Goal: Register for event/course

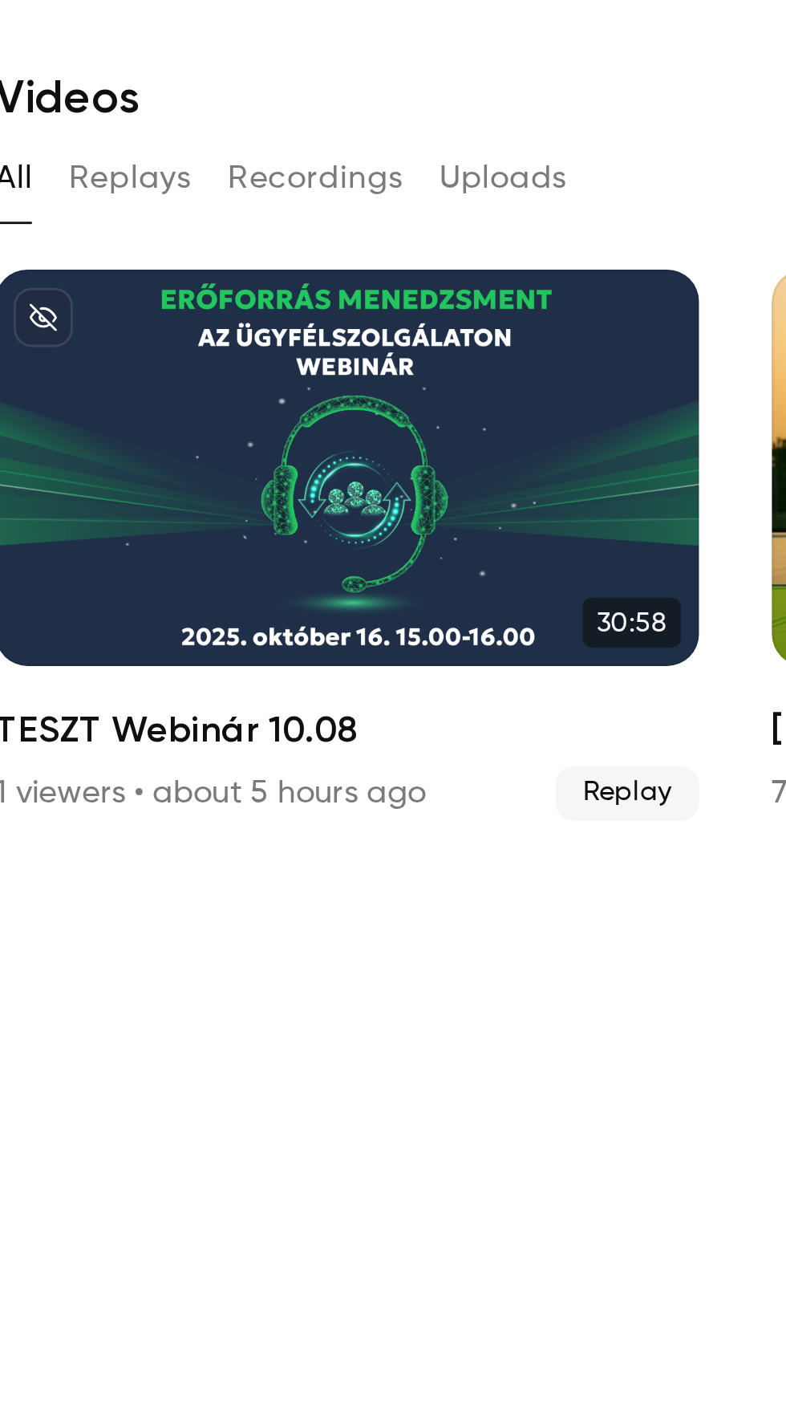
click at [324, 214] on div "TESZT Webinár 10.08" at bounding box center [357, 208] width 248 height 140
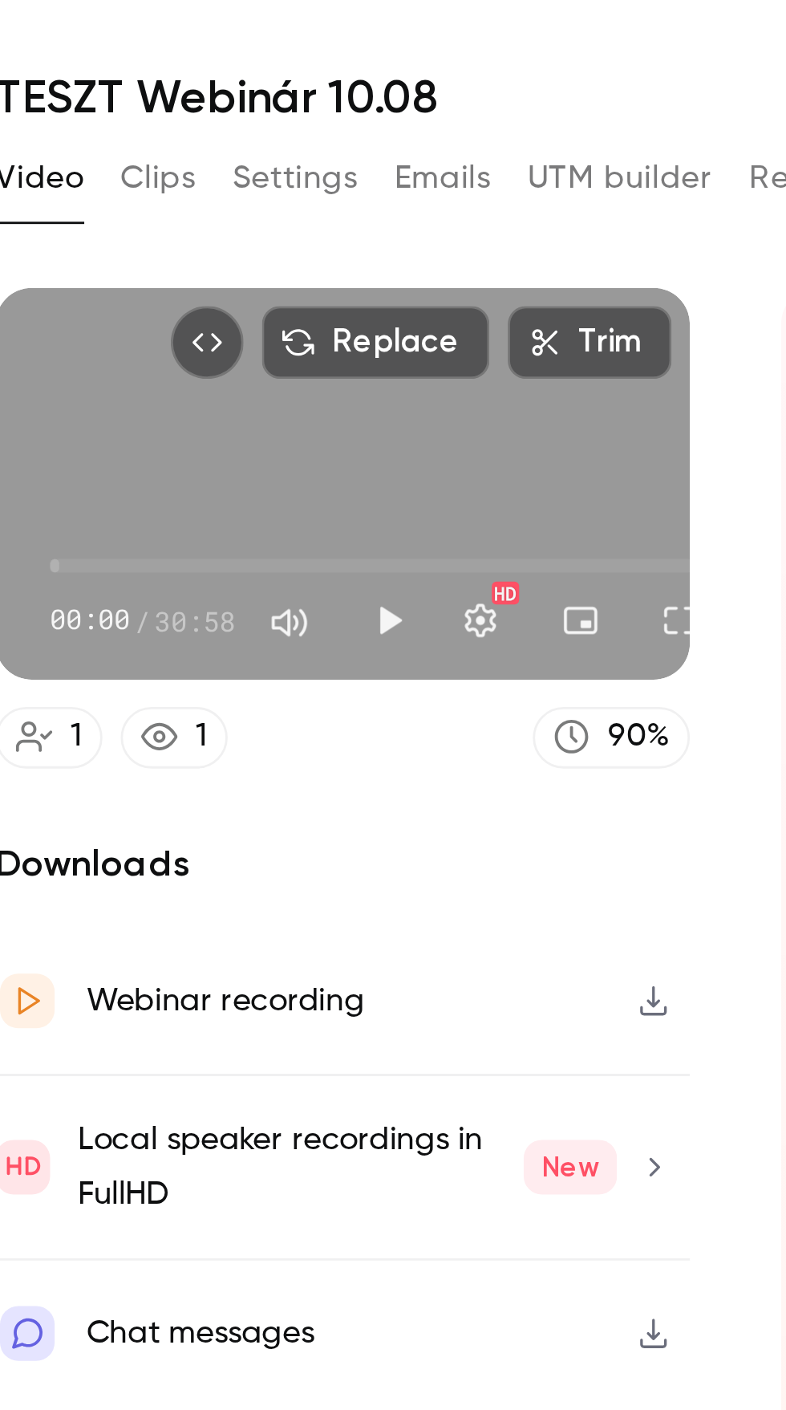
click at [372, 259] on button "Play" at bounding box center [372, 262] width 32 height 32
click at [469, 255] on button "Full screen" at bounding box center [474, 262] width 32 height 32
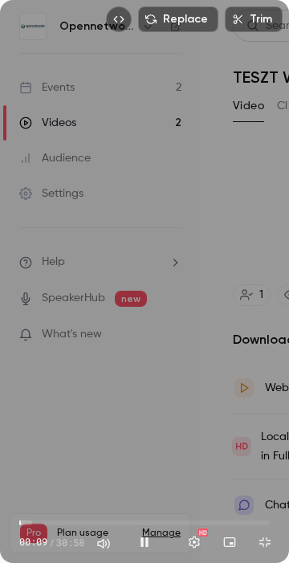
click at [100, 335] on div "Replace Trim 00:09 00:09 / 30:58 HD" at bounding box center [144, 281] width 289 height 563
click at [145, 541] on button "Play" at bounding box center [144, 542] width 32 height 32
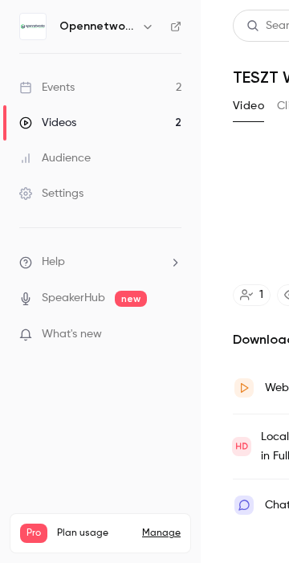
click at [115, 323] on video at bounding box center [144, 281] width 289 height 563
click at [108, 309] on video at bounding box center [144, 281] width 289 height 563
click at [144, 333] on video at bounding box center [144, 281] width 289 height 563
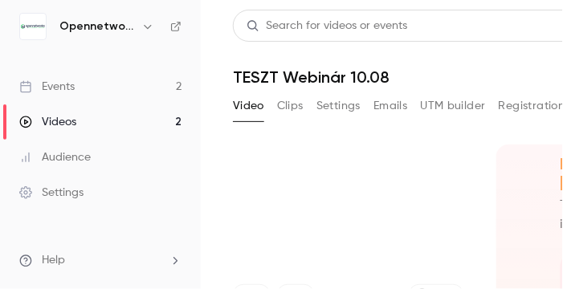
click at [404, 239] on video at bounding box center [281, 144] width 563 height 289
click at [427, 229] on video at bounding box center [281, 144] width 563 height 289
click at [406, 257] on video at bounding box center [281, 144] width 563 height 289
click at [416, 239] on video at bounding box center [281, 144] width 563 height 289
click at [437, 251] on video at bounding box center [281, 144] width 563 height 289
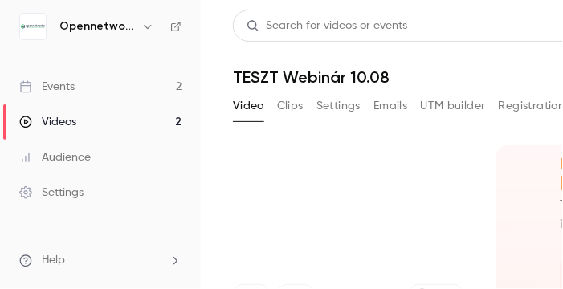
click at [468, 199] on video at bounding box center [281, 144] width 563 height 289
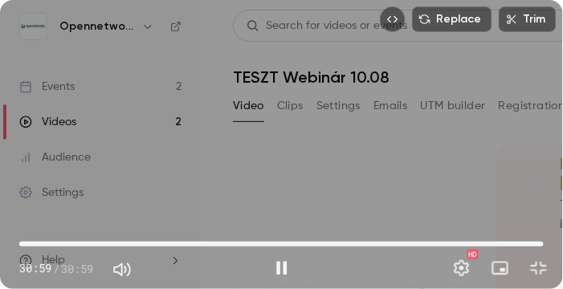
type input "******"
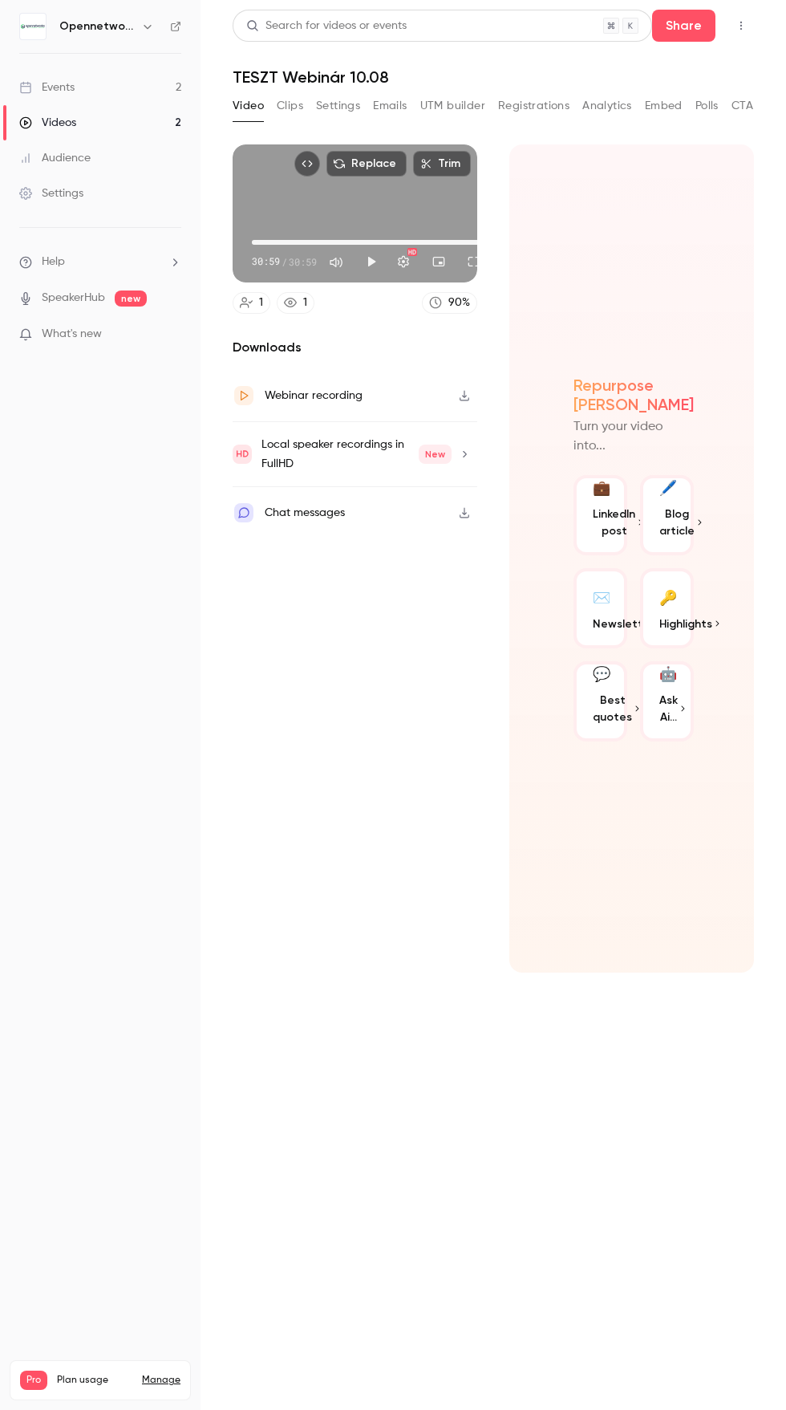
click at [78, 86] on link "Events 2" at bounding box center [100, 87] width 201 height 35
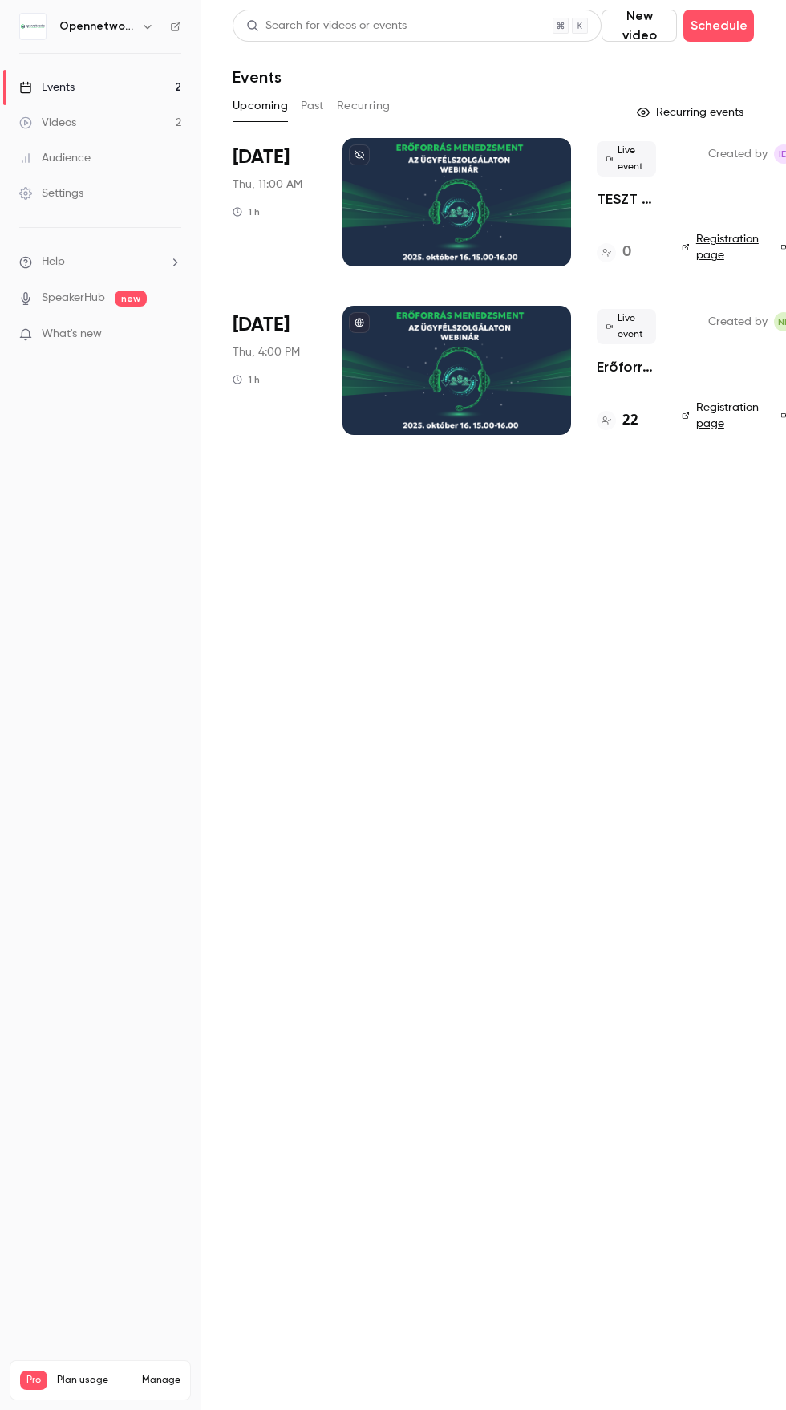
click at [449, 171] on div at bounding box center [457, 202] width 229 height 128
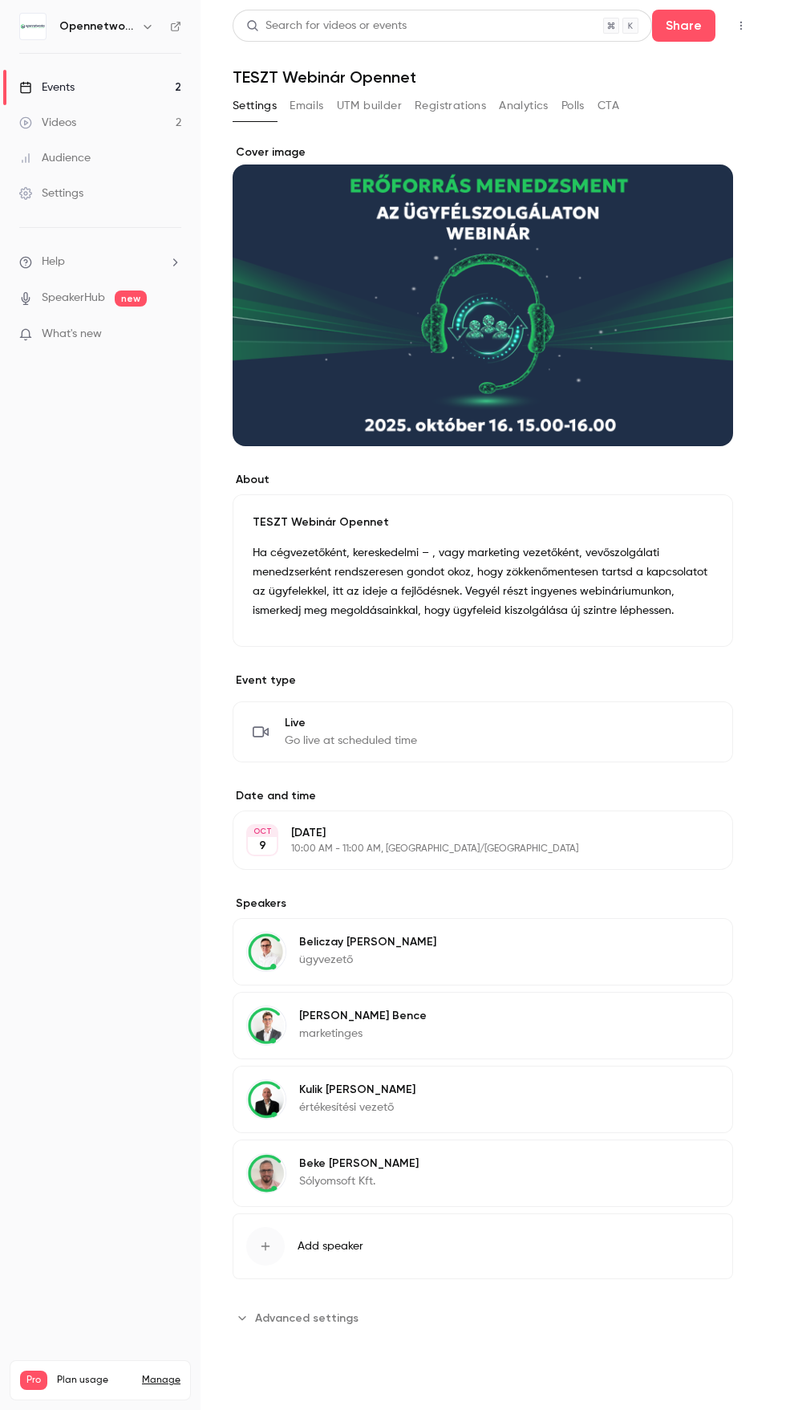
click at [70, 83] on div "Events" at bounding box center [46, 87] width 55 height 16
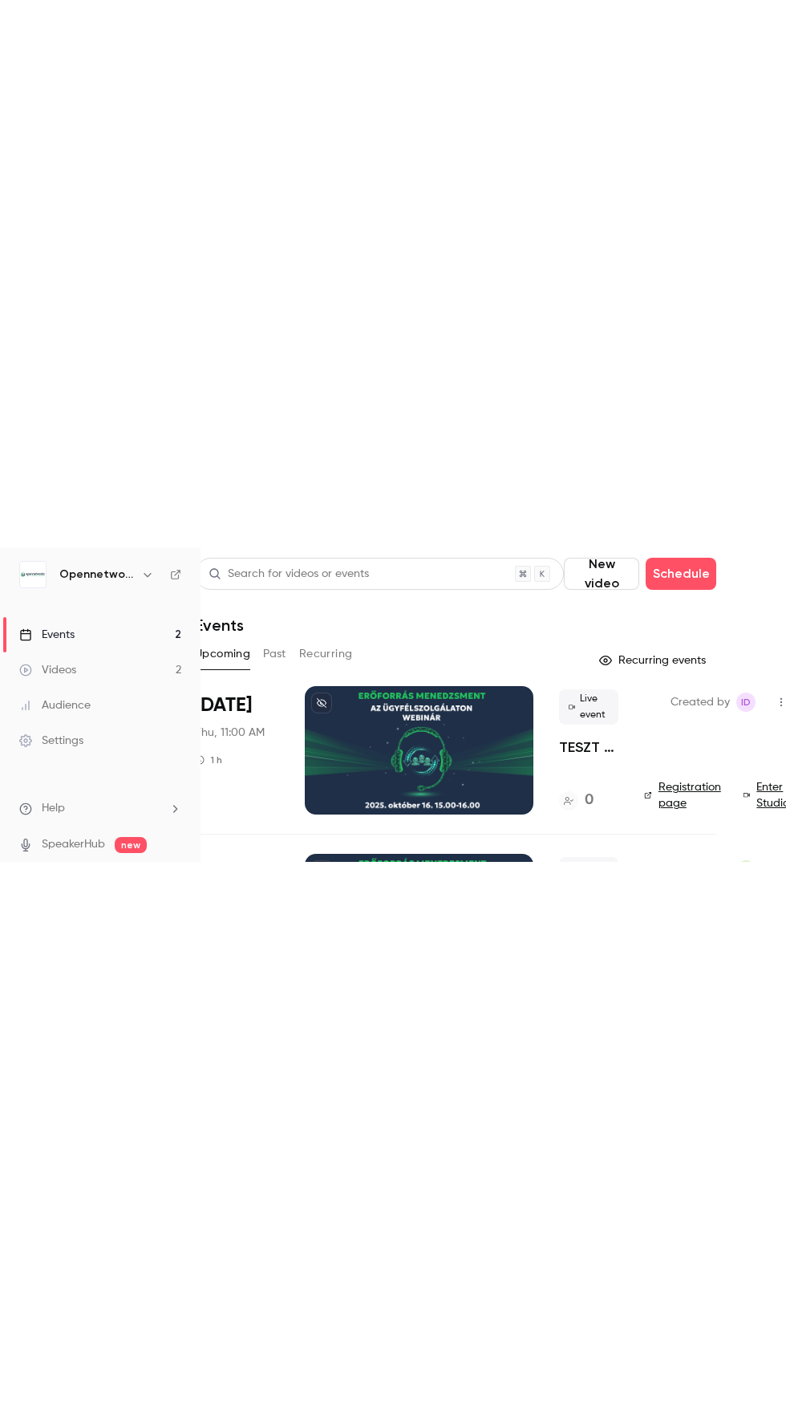
scroll to position [0, 45]
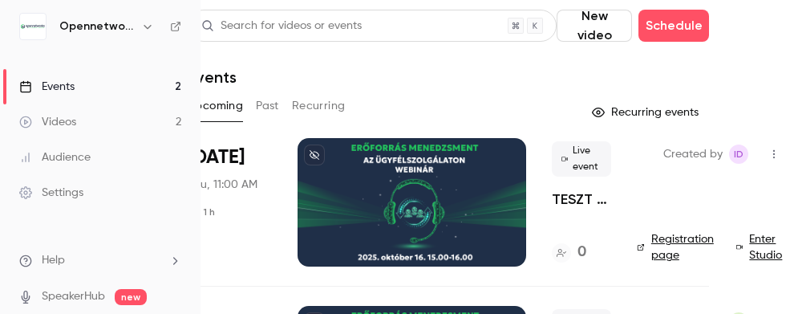
click at [758, 239] on link "Enter Studio" at bounding box center [762, 247] width 51 height 32
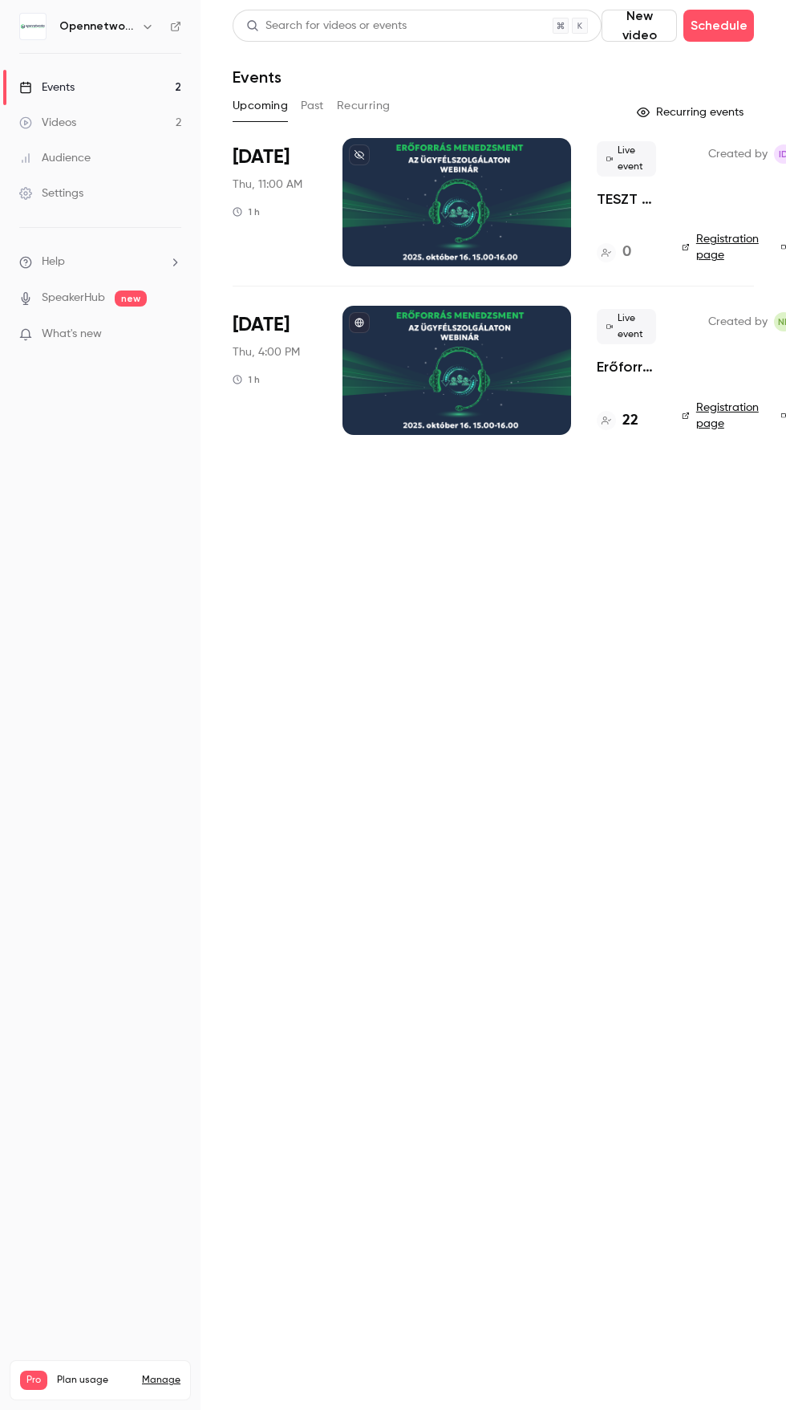
scroll to position [0, 45]
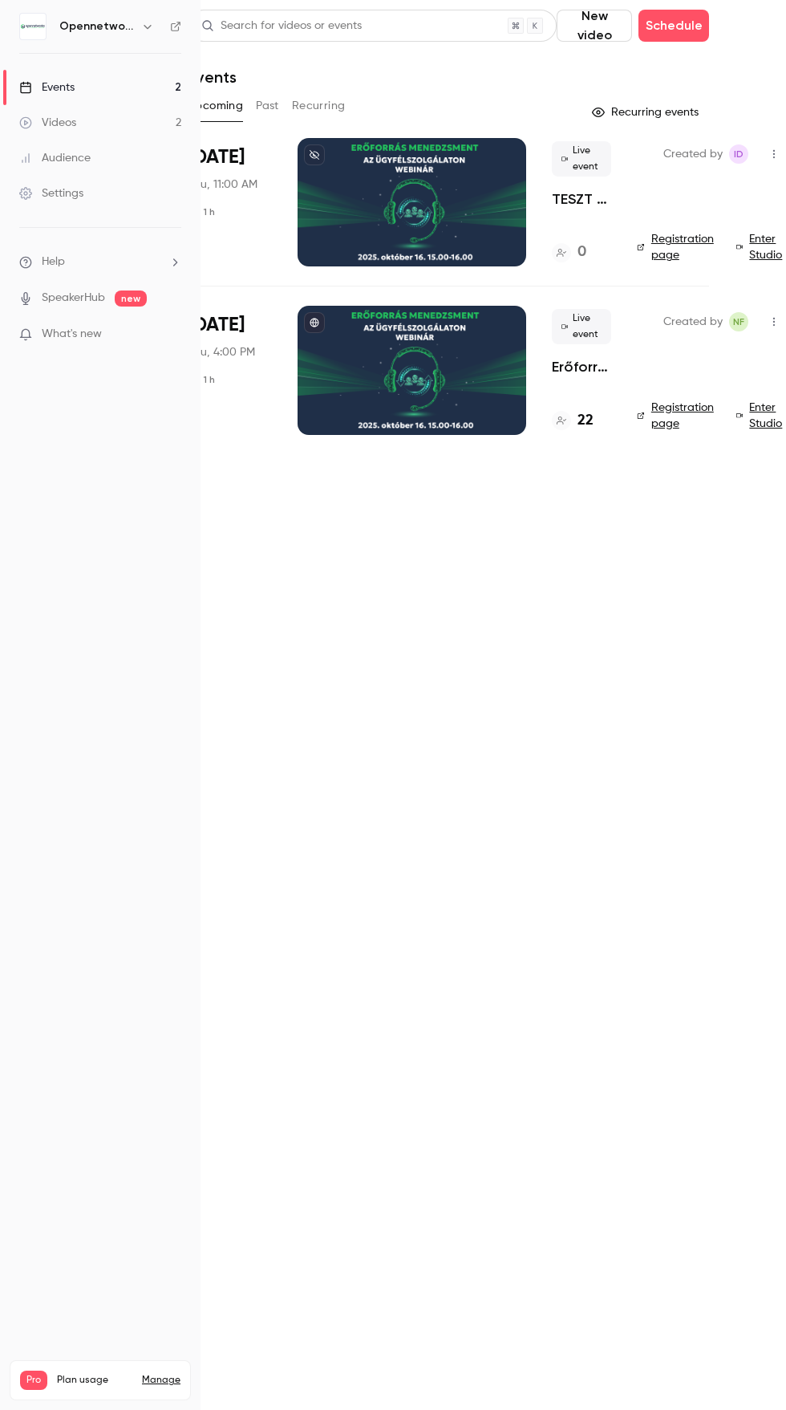
click at [769, 234] on link "Enter Studio" at bounding box center [762, 247] width 51 height 32
